Goal: Register for event/course

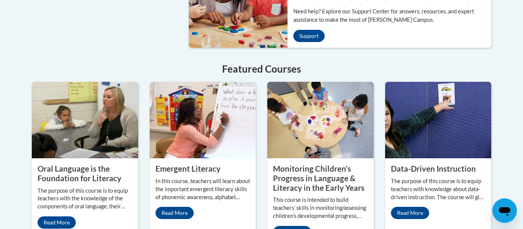
scroll to position [645, 0]
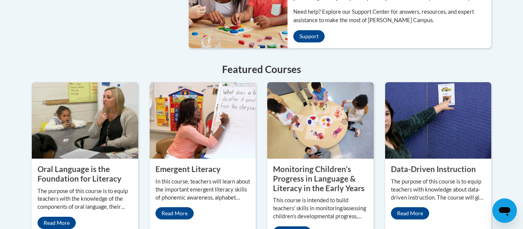
click at [420, 134] on img at bounding box center [438, 120] width 106 height 77
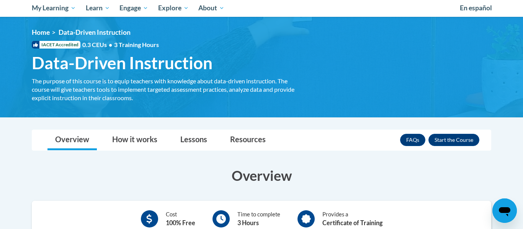
scroll to position [83, 0]
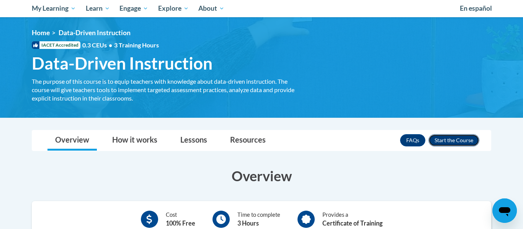
click at [449, 142] on button "Enroll" at bounding box center [454, 140] width 51 height 12
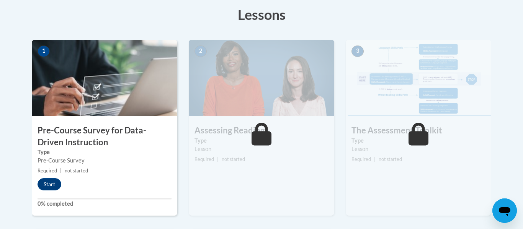
scroll to position [218, 0]
click at [47, 186] on button "Start" at bounding box center [50, 184] width 24 height 12
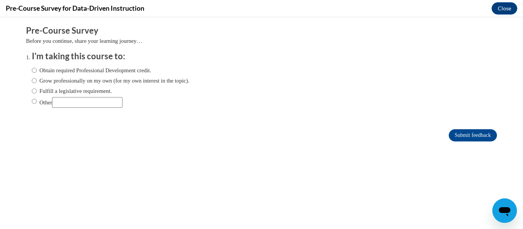
scroll to position [0, 0]
click at [34, 70] on input "Obtain required Professional Development credit." at bounding box center [34, 70] width 5 height 8
radio input "true"
click at [473, 132] on input "Submit feedback" at bounding box center [473, 135] width 48 height 12
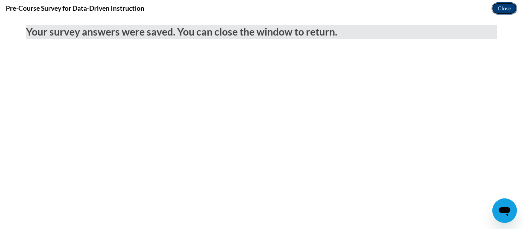
click at [501, 10] on button "Close" at bounding box center [505, 8] width 26 height 12
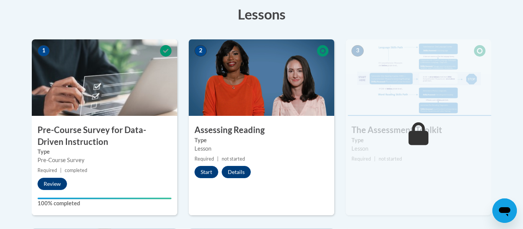
click at [204, 113] on img at bounding box center [262, 77] width 146 height 77
click at [207, 172] on button "Start" at bounding box center [207, 172] width 24 height 12
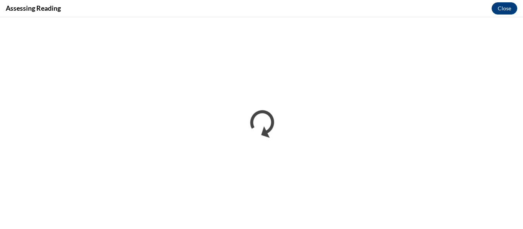
click at [268, 9] on div "Assessing Reading Close" at bounding box center [261, 8] width 523 height 17
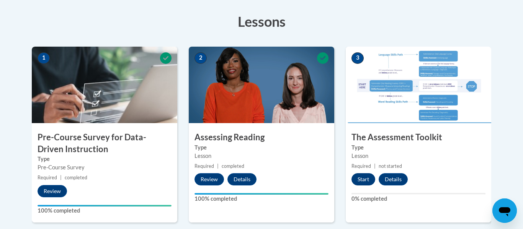
scroll to position [211, 0]
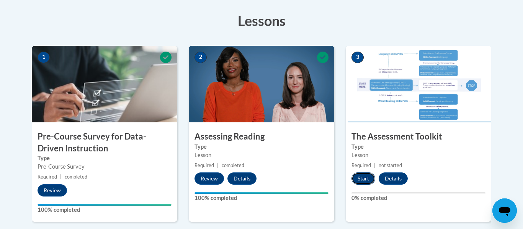
click at [360, 177] on button "Start" at bounding box center [364, 179] width 24 height 12
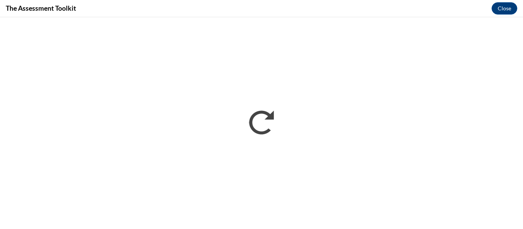
scroll to position [0, 0]
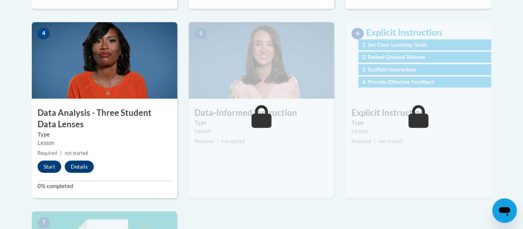
scroll to position [425, 0]
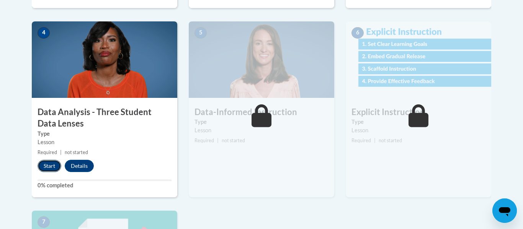
click at [47, 167] on button "Start" at bounding box center [50, 166] width 24 height 12
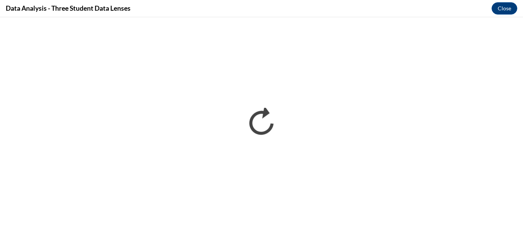
scroll to position [0, 0]
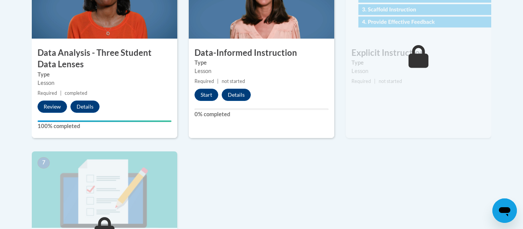
scroll to position [488, 0]
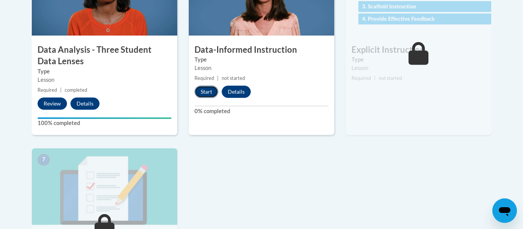
click at [204, 94] on button "Start" at bounding box center [207, 92] width 24 height 12
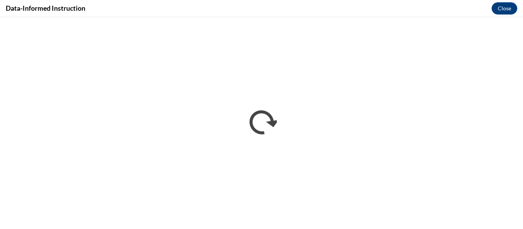
scroll to position [0, 0]
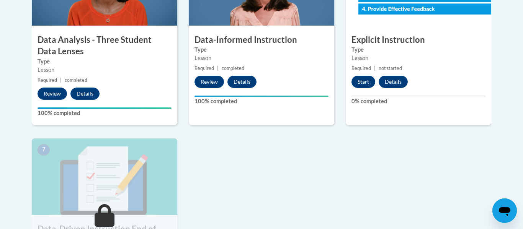
scroll to position [496, 0]
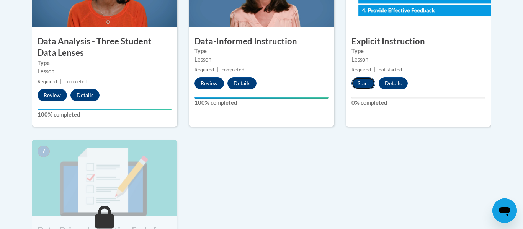
click at [367, 84] on button "Start" at bounding box center [364, 83] width 24 height 12
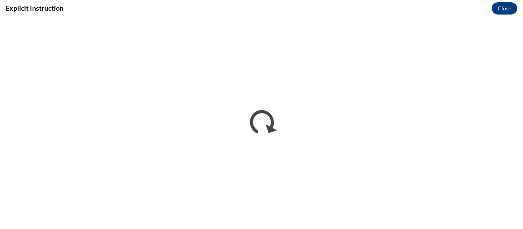
scroll to position [0, 0]
